Goal: Complete application form: Complete application form

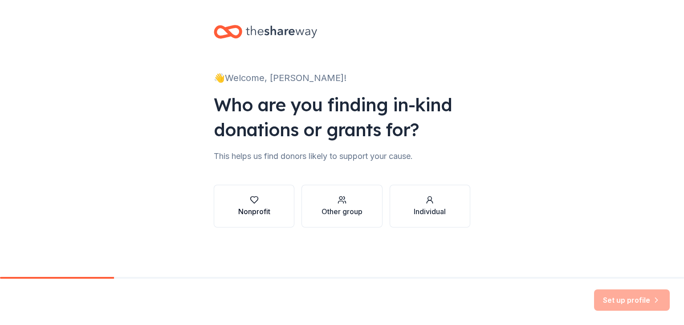
click at [254, 202] on icon "button" at bounding box center [254, 199] width 9 height 9
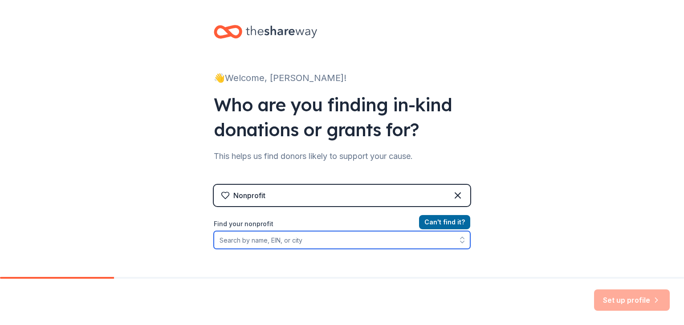
click at [231, 242] on input "Find your nonprofit" at bounding box center [342, 240] width 256 height 18
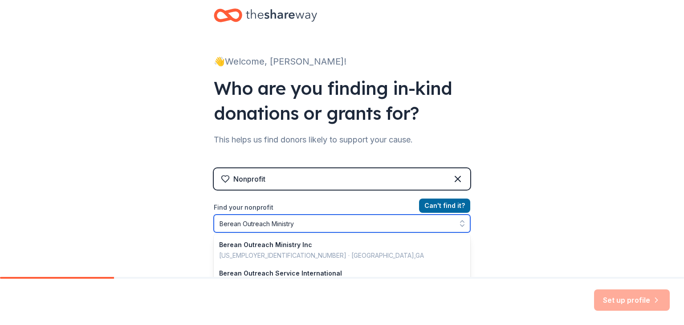
type input "Berean Outreach Ministry"
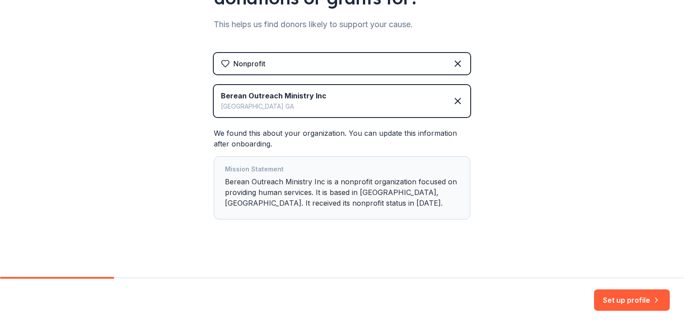
scroll to position [135, 0]
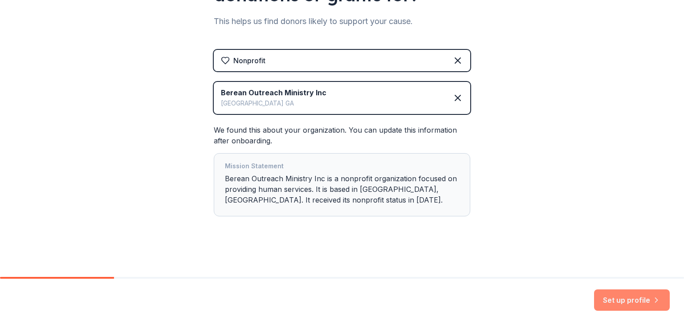
click at [620, 303] on button "Set up profile" at bounding box center [632, 299] width 76 height 21
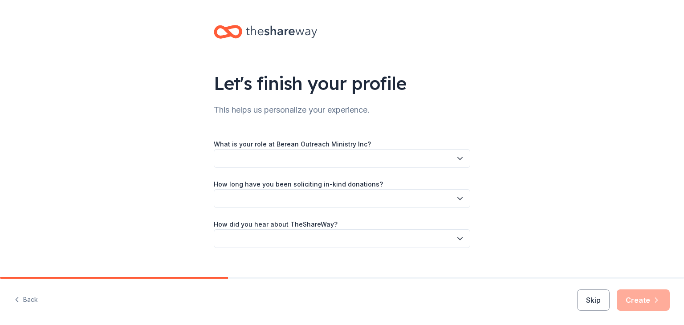
click at [237, 159] on button "button" at bounding box center [342, 158] width 256 height 19
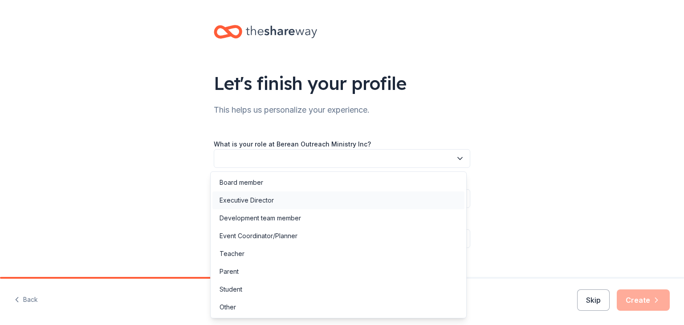
click at [231, 202] on div "Executive Director" at bounding box center [246, 200] width 54 height 11
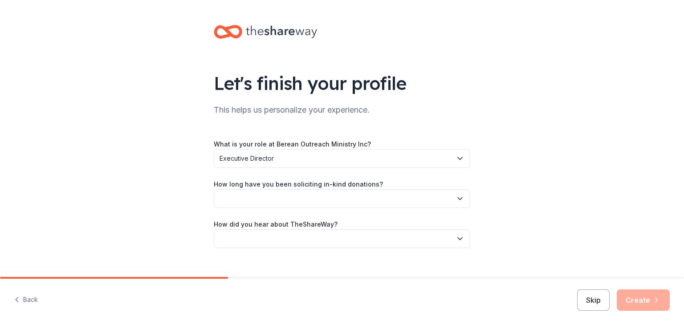
click at [226, 196] on button "button" at bounding box center [342, 198] width 256 height 19
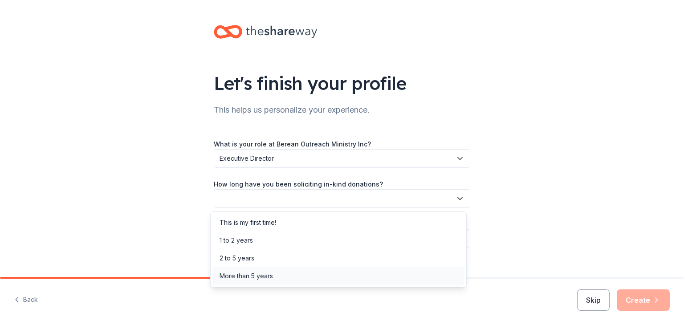
click at [229, 279] on div "More than 5 years" at bounding box center [245, 276] width 53 height 11
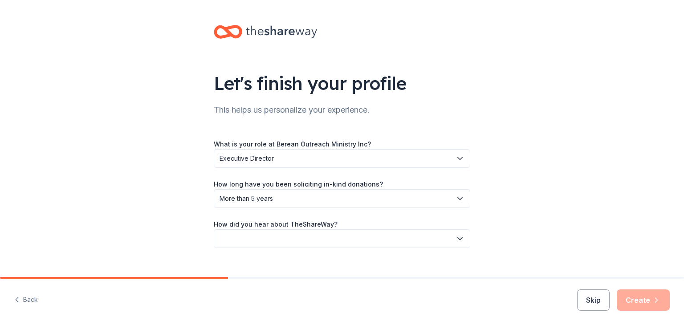
click at [222, 224] on label "How did you hear about TheShareWay?" at bounding box center [276, 224] width 124 height 9
click at [224, 246] on button "button" at bounding box center [342, 238] width 256 height 19
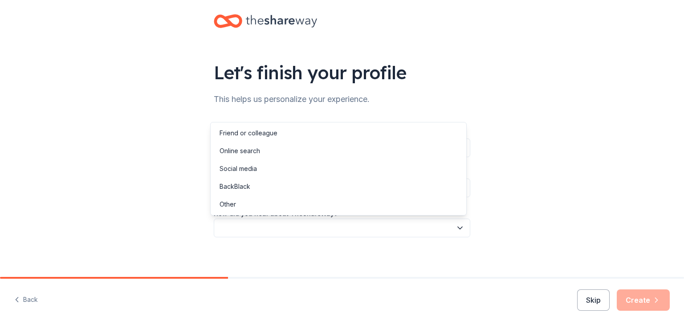
scroll to position [14, 0]
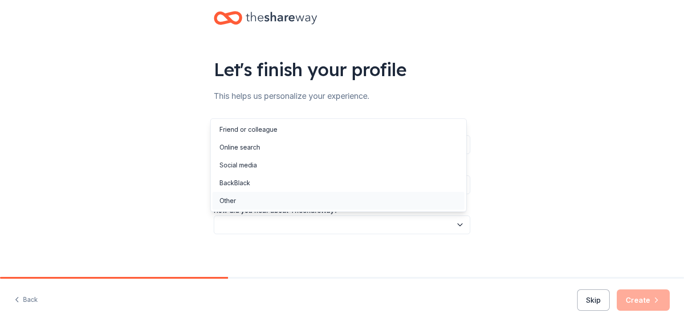
click at [223, 202] on div "Other" at bounding box center [227, 200] width 16 height 11
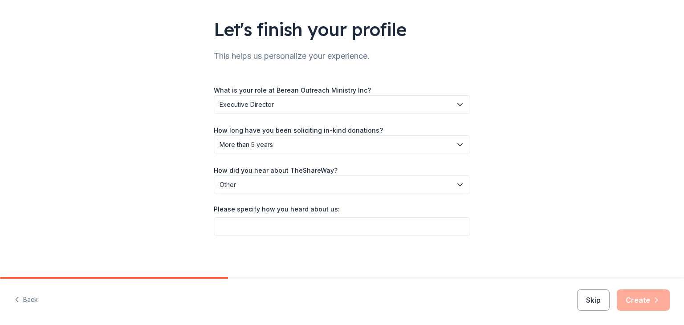
scroll to position [55, 0]
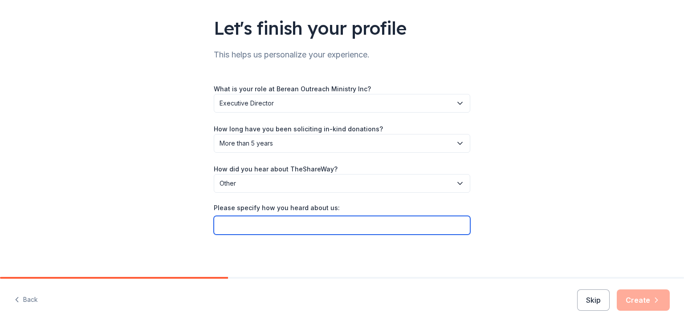
click at [220, 230] on input "Please specify how you heard about us:" at bounding box center [342, 225] width 256 height 19
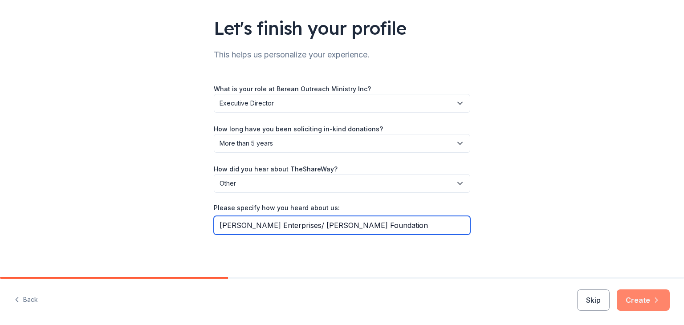
type input "[PERSON_NAME] Enterprises/ [PERSON_NAME] Foundation"
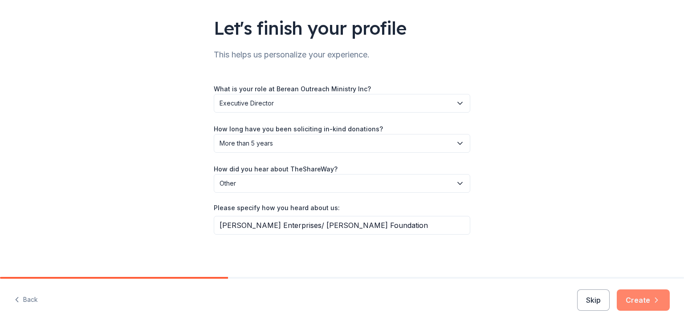
click at [642, 301] on button "Create" at bounding box center [643, 299] width 53 height 21
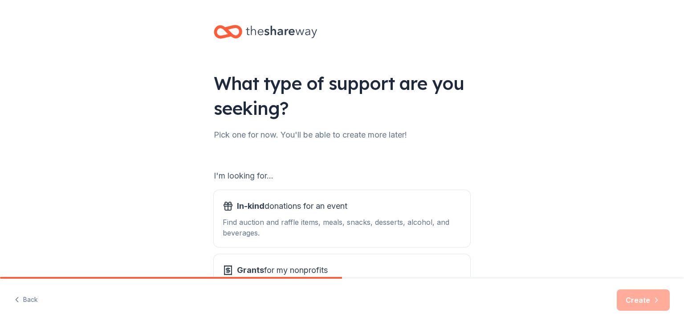
click at [183, 207] on div "What type of support are you seeking? Pick one for now. You'll be able to creat…" at bounding box center [342, 179] width 684 height 359
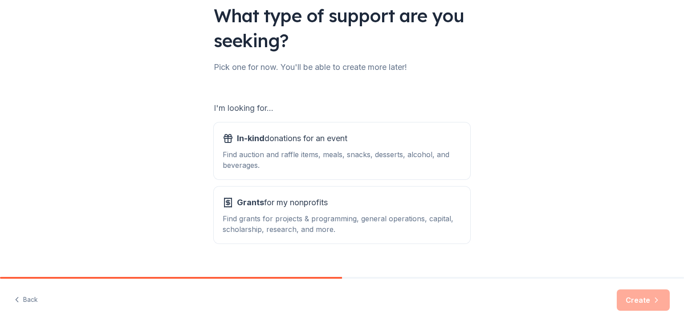
scroll to position [82, 0]
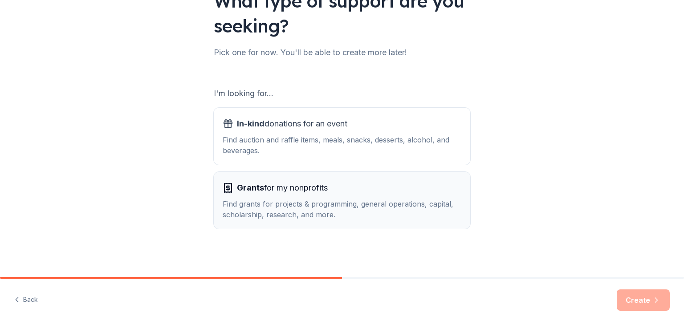
click at [264, 188] on span "Grants for my nonprofits" at bounding box center [282, 188] width 91 height 14
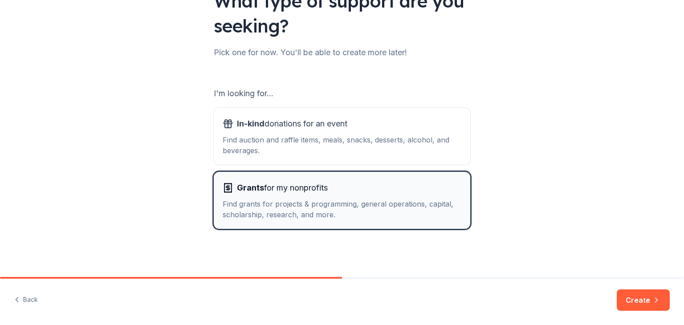
click at [80, 174] on div "What type of support are you seeking? Pick one for now. You'll be able to creat…" at bounding box center [342, 97] width 684 height 359
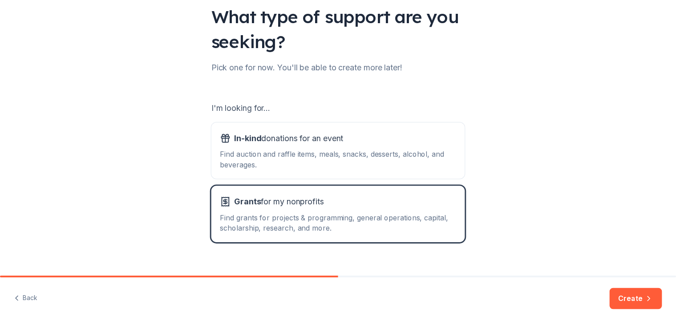
scroll to position [71, 0]
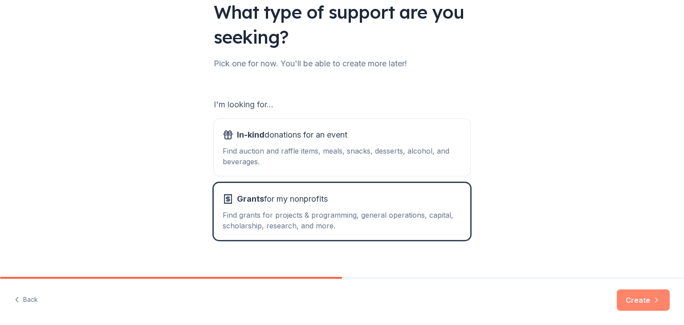
click at [635, 305] on button "Create" at bounding box center [643, 299] width 53 height 21
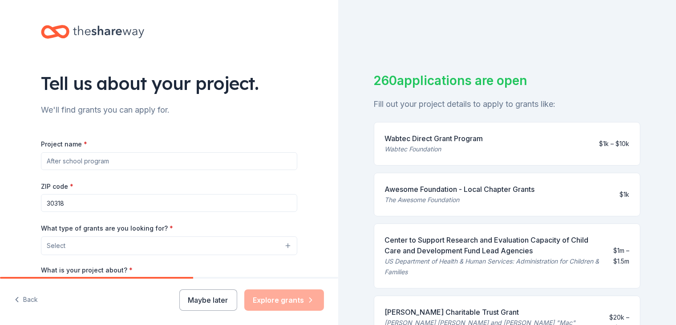
click at [47, 158] on input "Project name *" at bounding box center [169, 161] width 256 height 18
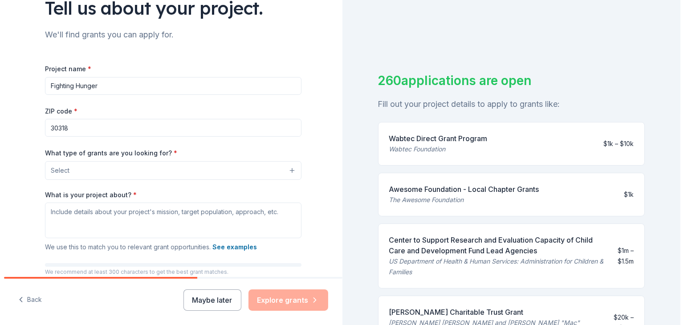
scroll to position [78, 0]
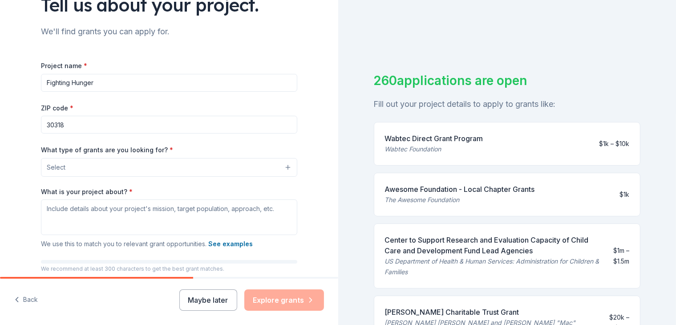
type input "Fighting Hunger"
click at [287, 167] on button "Select" at bounding box center [169, 167] width 256 height 19
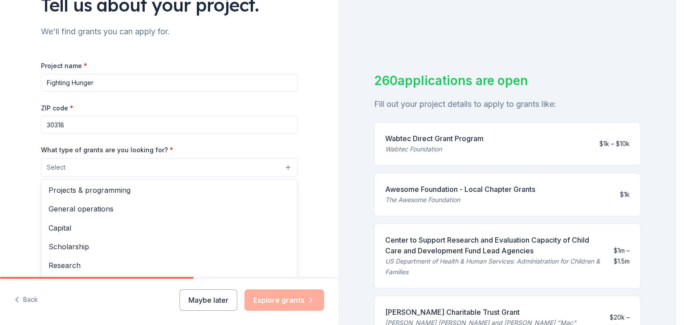
click at [52, 199] on div "General operations" at bounding box center [169, 208] width 256 height 19
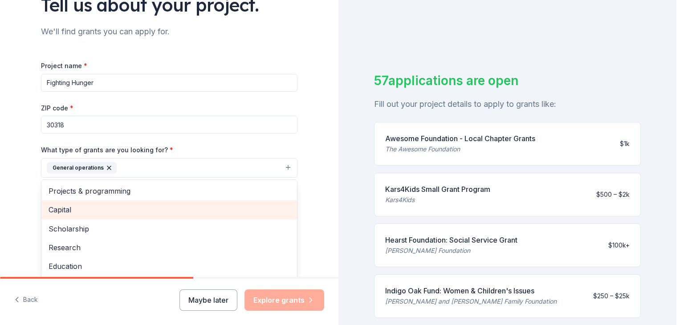
click at [52, 191] on span "Projects & programming" at bounding box center [169, 191] width 241 height 12
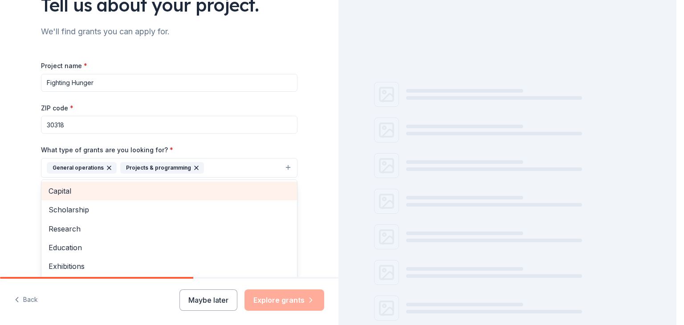
click at [49, 195] on span "Capital" at bounding box center [169, 191] width 241 height 12
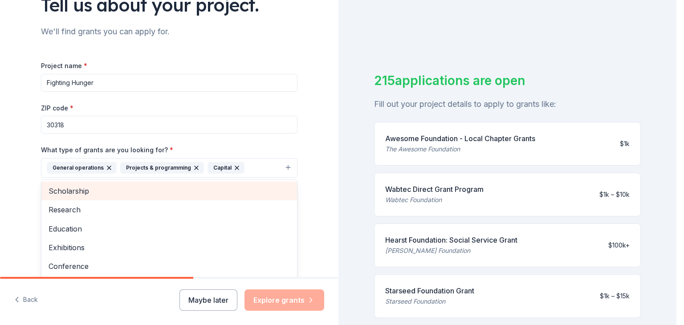
click at [49, 224] on span "Education" at bounding box center [169, 229] width 241 height 12
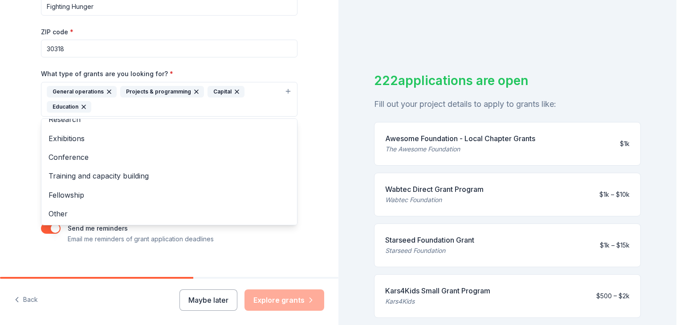
scroll to position [156, 0]
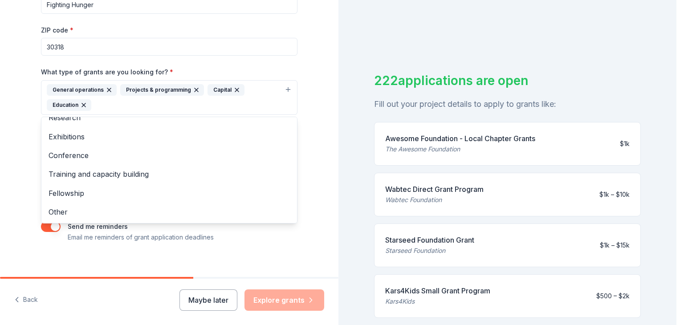
click at [52, 215] on span "Other" at bounding box center [169, 212] width 241 height 12
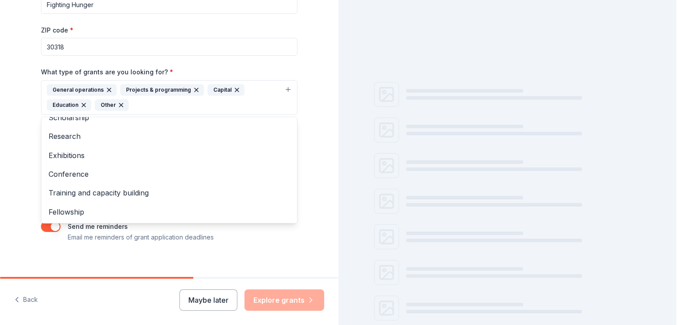
scroll to position [11, 0]
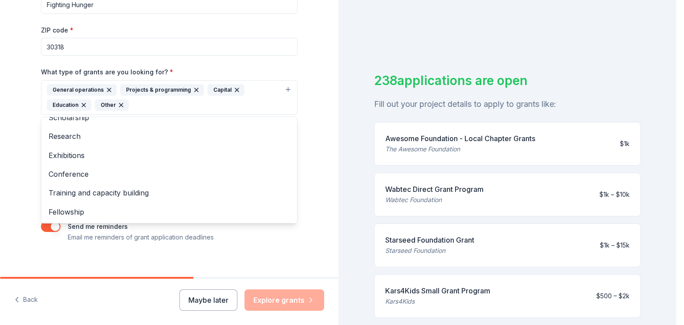
click at [41, 188] on div "Training and capacity building" at bounding box center [169, 192] width 256 height 19
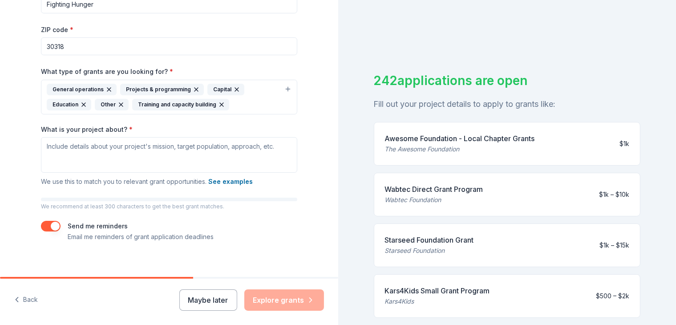
scroll to position [158, 0]
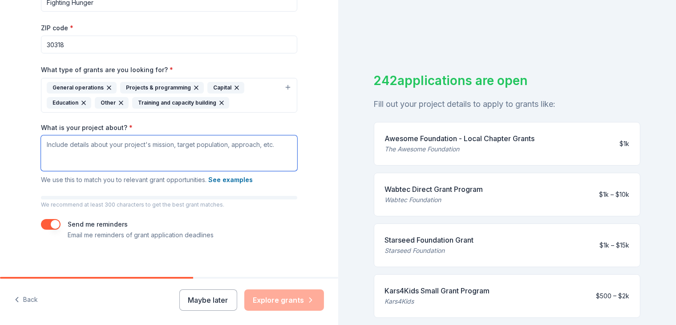
click at [47, 147] on textarea "What is your project about? *" at bounding box center [169, 153] width 256 height 36
paste textarea ""Berean Outreach Ministry Center exists to combat food insecurity and strengthe…"
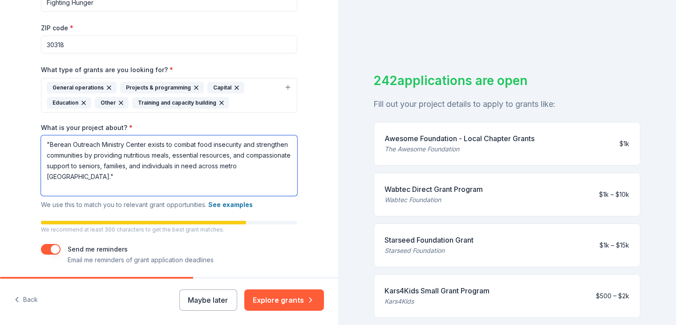
click at [88, 178] on textarea ""Berean Outreach Ministry Center exists to combat food insecurity and strengthe…" at bounding box center [169, 165] width 256 height 61
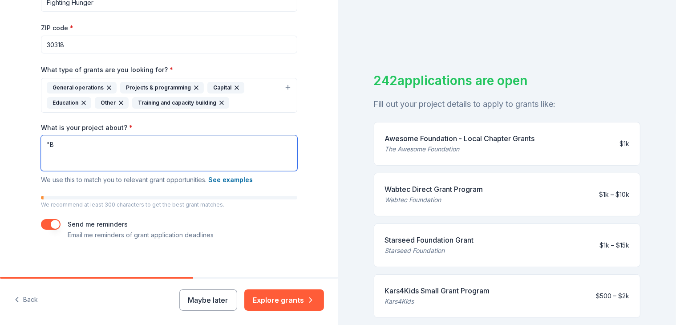
type textarea """
paste textarea "The Berean Outreach Ministry Inc. mission is to deliver relevant support servic…"
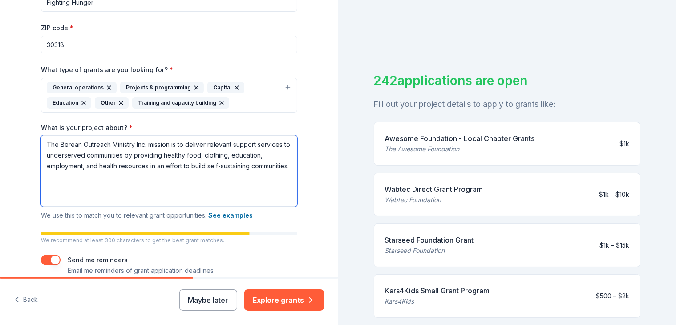
type textarea "The Berean Outreach Ministry Inc. mission is to deliver relevant support servic…"
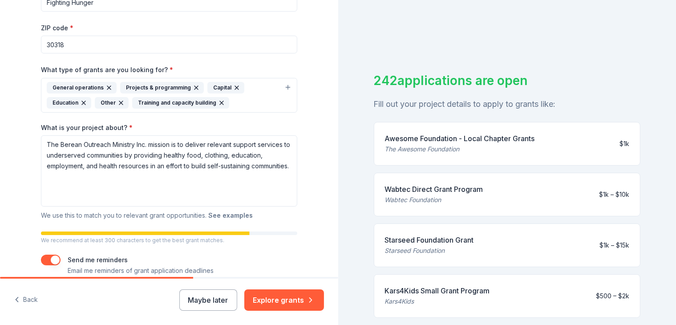
click at [223, 214] on button "See examples" at bounding box center [230, 215] width 45 height 11
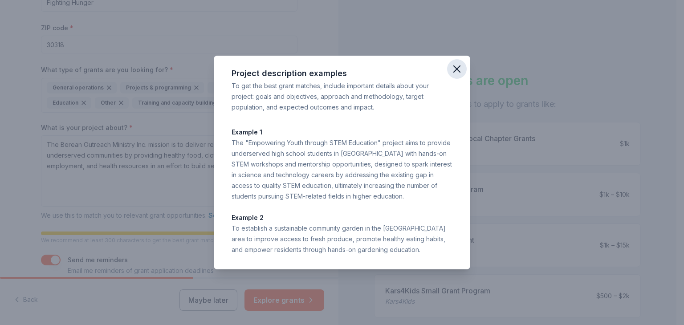
click at [456, 71] on icon "button" at bounding box center [457, 69] width 12 height 12
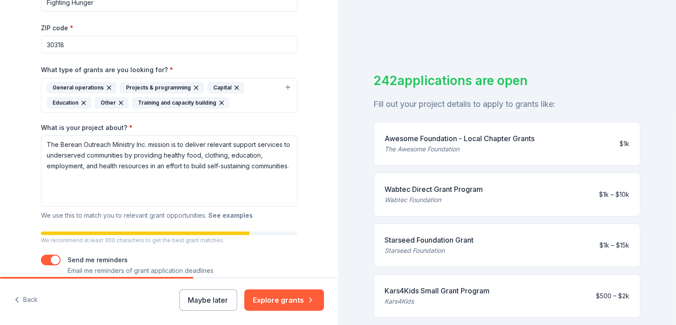
click at [224, 219] on button "See examples" at bounding box center [230, 215] width 45 height 11
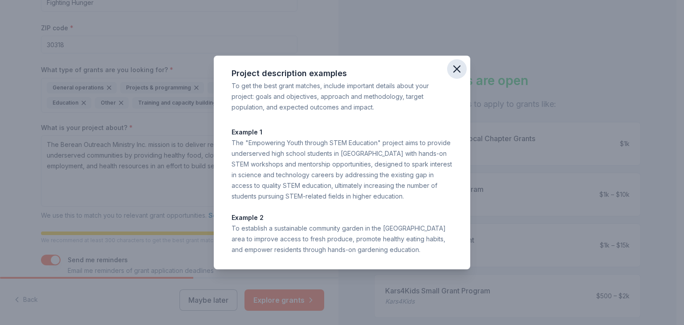
click at [452, 65] on icon "button" at bounding box center [457, 69] width 12 height 12
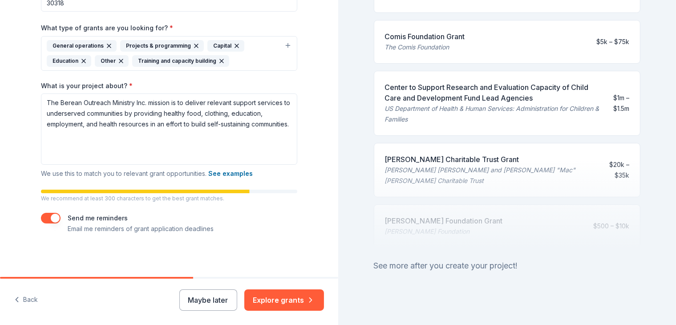
scroll to position [11, 0]
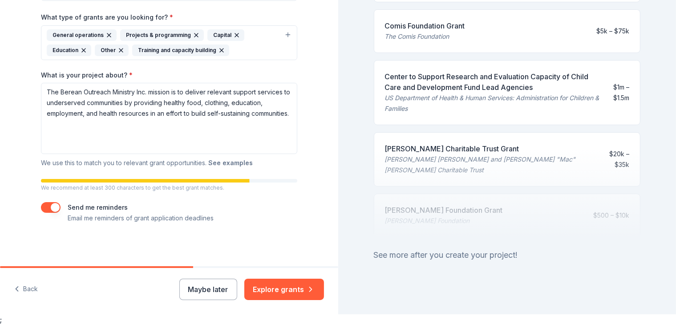
click at [227, 165] on button "See examples" at bounding box center [230, 163] width 45 height 11
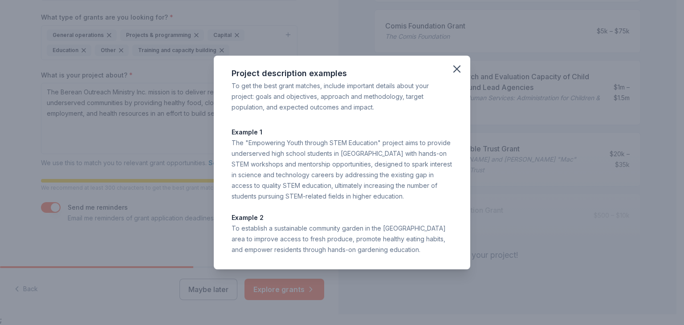
drag, startPoint x: 233, startPoint y: 71, endPoint x: 441, endPoint y: 259, distance: 279.9
click at [441, 259] on div "Project description examples To get the best grant matches, include important d…" at bounding box center [342, 163] width 256 height 214
copy div "Project description examples To get the best grant matches, include important d…"
click at [456, 71] on icon "button" at bounding box center [457, 69] width 12 height 12
